Goal: Information Seeking & Learning: Find contact information

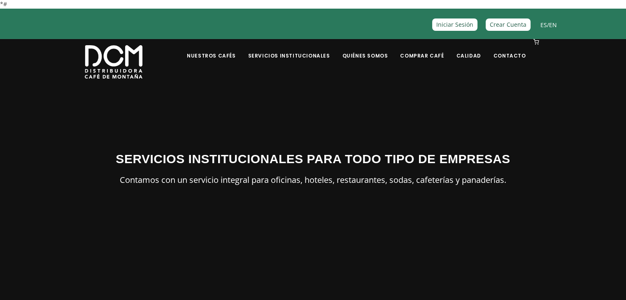
scroll to position [0, 0]
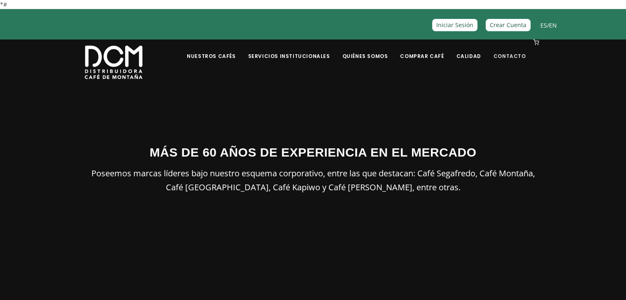
click at [495, 56] on link "Contacto" at bounding box center [509, 49] width 42 height 19
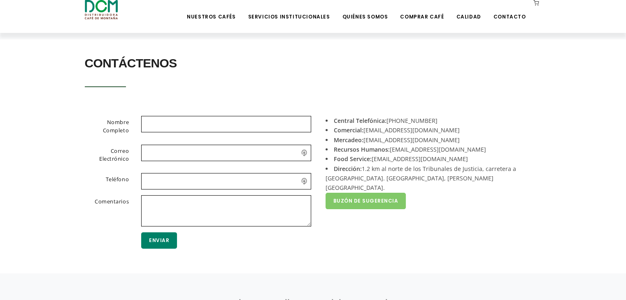
scroll to position [164, 0]
drag, startPoint x: 427, startPoint y: 158, endPoint x: 408, endPoint y: 160, distance: 18.6
click at [407, 160] on li "Food Service: foodservice@dcm.cr" at bounding box center [430, 158] width 210 height 9
copy li "dcm.cr"
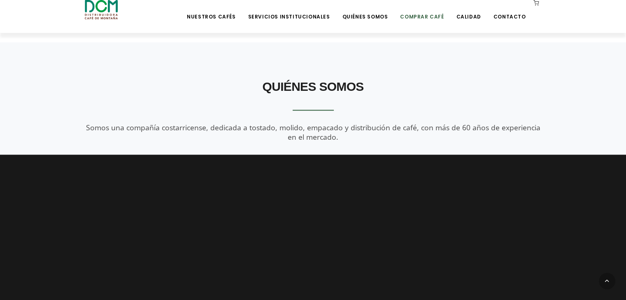
scroll to position [864, 0]
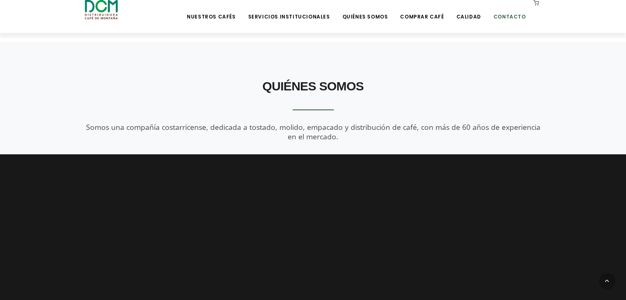
click at [515, 18] on link "Contacto" at bounding box center [509, 10] width 42 height 19
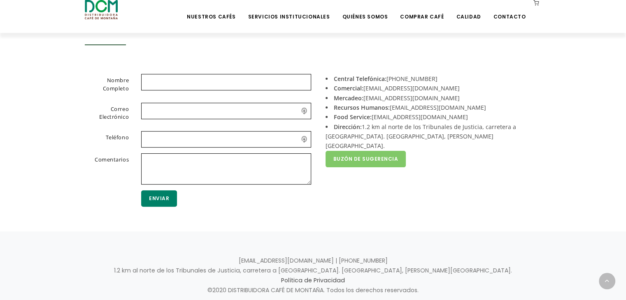
scroll to position [206, 0]
drag, startPoint x: 304, startPoint y: 258, endPoint x: 268, endPoint y: 253, distance: 36.5
click at [268, 253] on div "[EMAIL_ADDRESS][DOMAIN_NAME] | [PHONE_NUMBER] 1.2 km al norte de los Tribunales…" at bounding box center [313, 279] width 626 height 96
copy p "info@dcm.cr"
drag, startPoint x: 418, startPoint y: 88, endPoint x: 365, endPoint y: 89, distance: 53.1
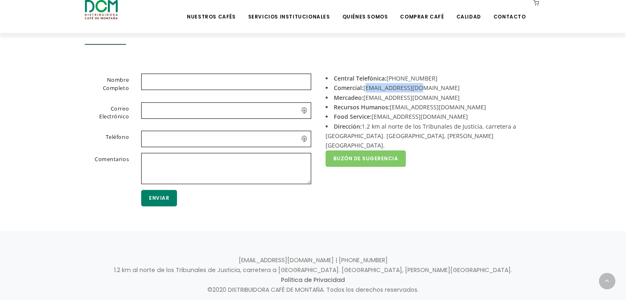
click at [365, 89] on li "Comercial: acomercial@dcm.cr" at bounding box center [430, 87] width 210 height 9
copy li "acomercial@dcm.cr"
drag, startPoint x: 428, startPoint y: 116, endPoint x: 371, endPoint y: 115, distance: 57.2
click at [371, 115] on li "Food Service: foodservice@dcm.cr" at bounding box center [430, 116] width 210 height 9
copy li "foodservice@dcm.cr"
